Goal: Check status

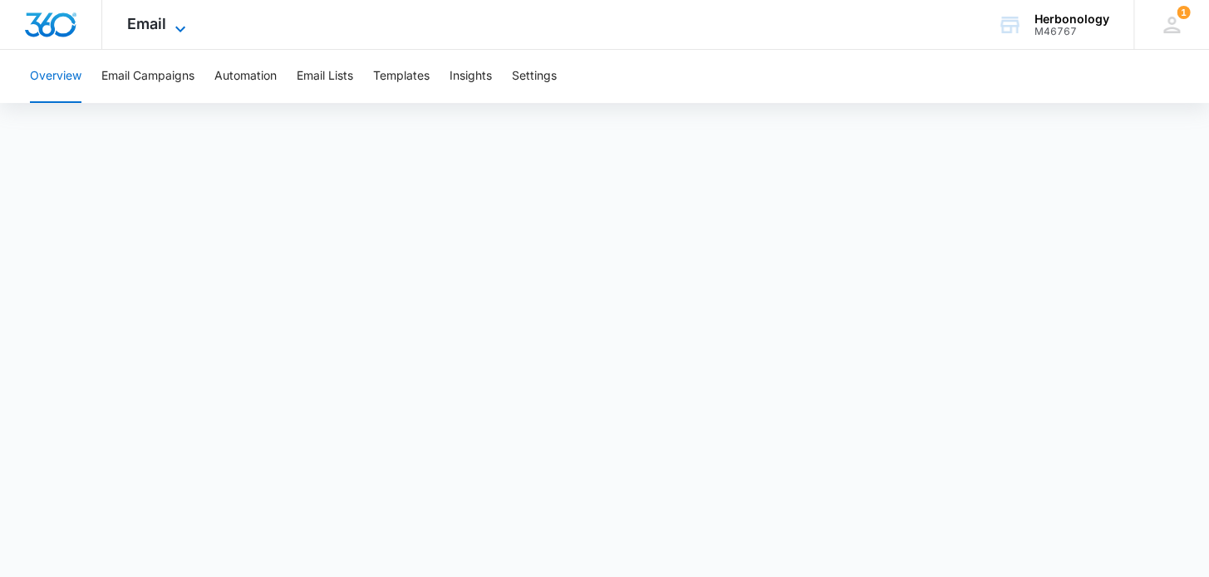
click at [159, 18] on span "Email" at bounding box center [146, 23] width 39 height 17
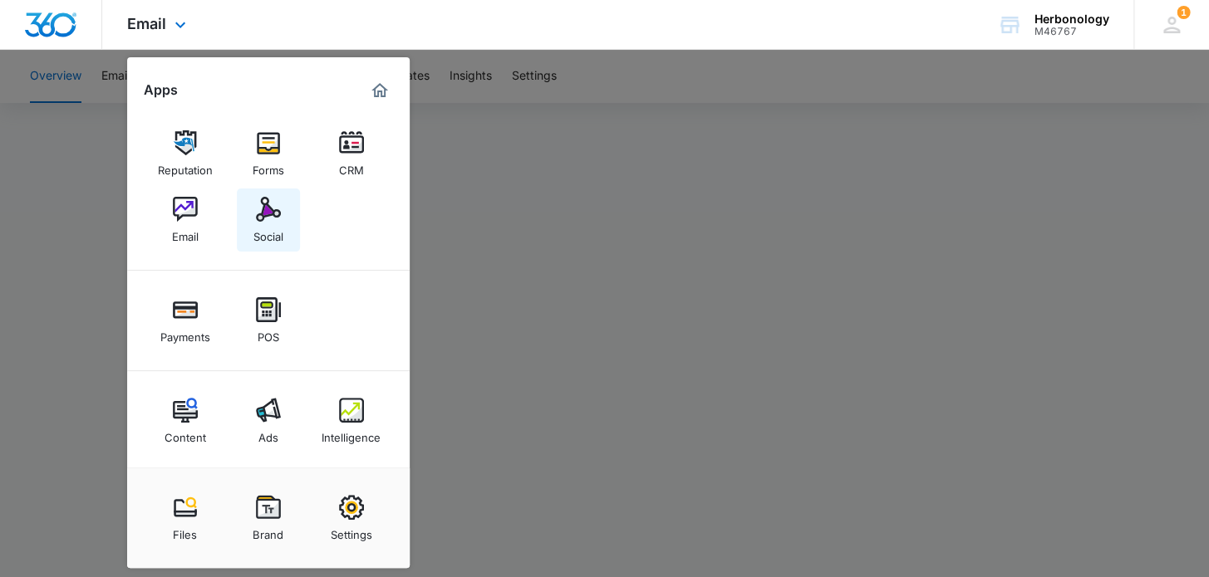
click at [264, 216] on img at bounding box center [268, 209] width 25 height 25
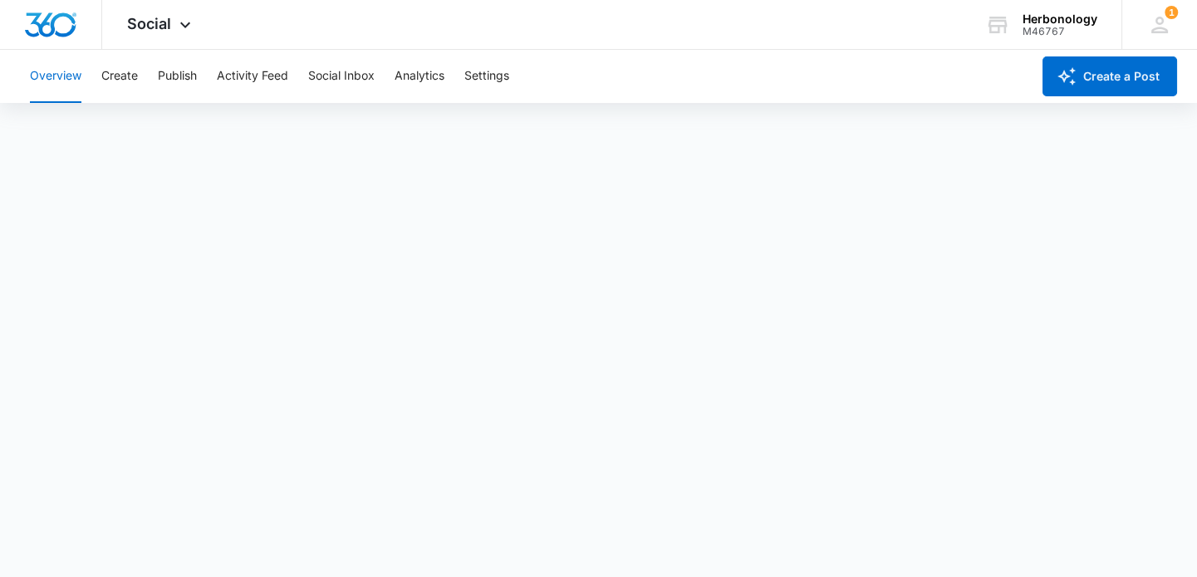
click at [66, 73] on button "Overview" at bounding box center [56, 76] width 52 height 53
click at [248, 83] on button "Activity Feed" at bounding box center [252, 76] width 71 height 53
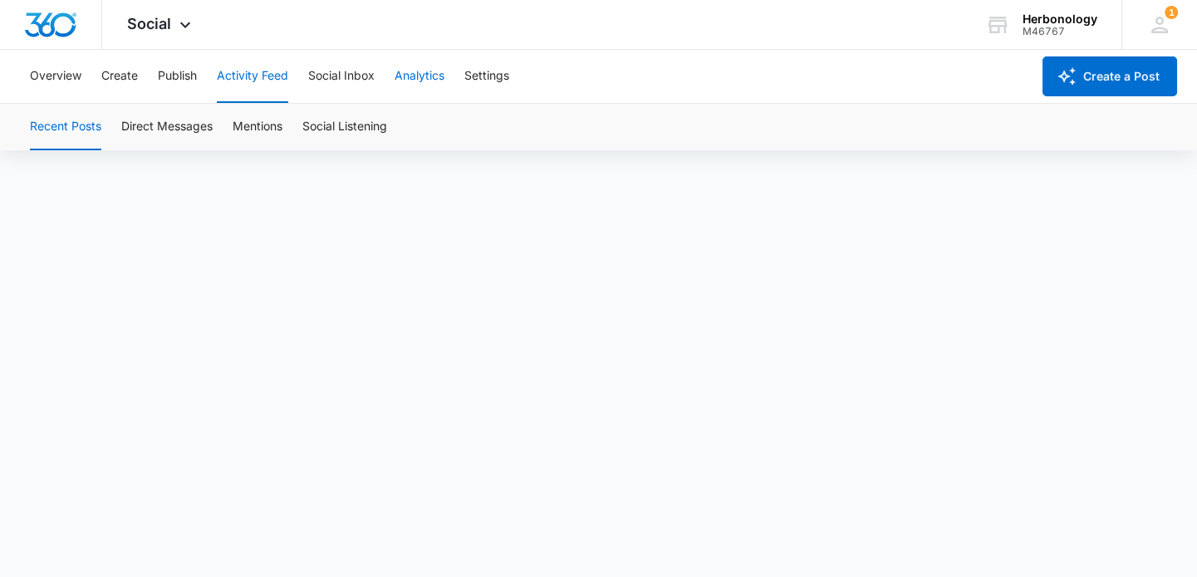
click at [423, 75] on button "Analytics" at bounding box center [420, 76] width 50 height 53
